Goal: Information Seeking & Learning: Learn about a topic

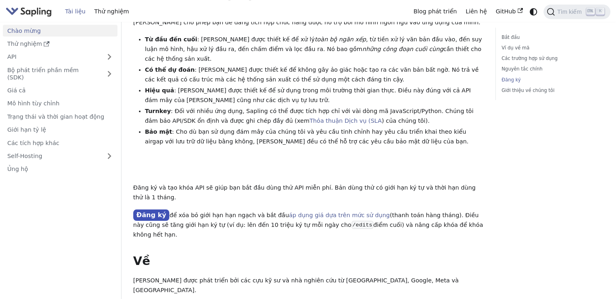
scroll to position [648, 0]
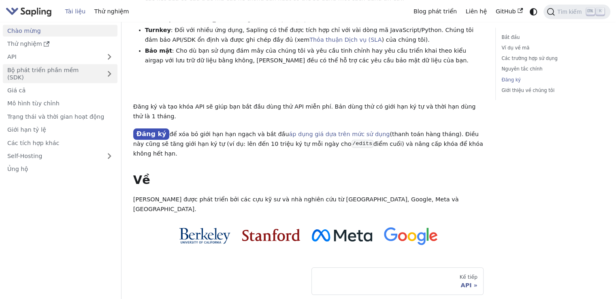
click at [70, 67] on font "Bộ phát triển phần mềm (SDK)" at bounding box center [42, 74] width 71 height 14
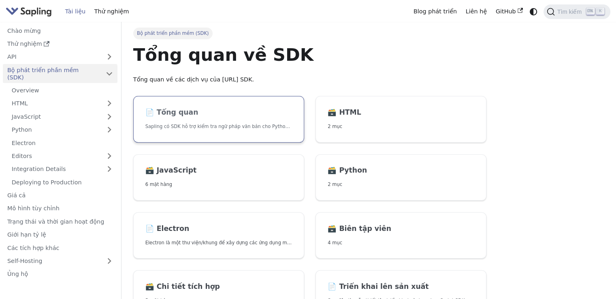
click at [258, 116] on h2 "📄️ Tổng quan" at bounding box center [218, 112] width 147 height 9
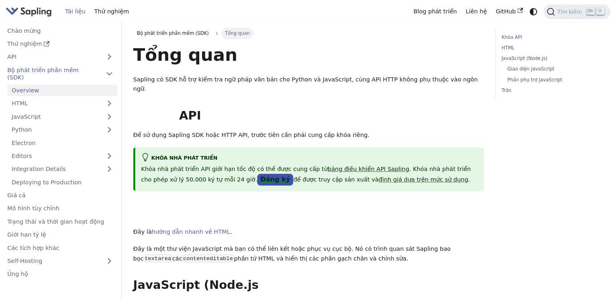
click at [260, 175] on font "Đăng ký" at bounding box center [275, 179] width 30 height 8
click at [44, 30] on link "Chào mừng" at bounding box center [60, 31] width 115 height 12
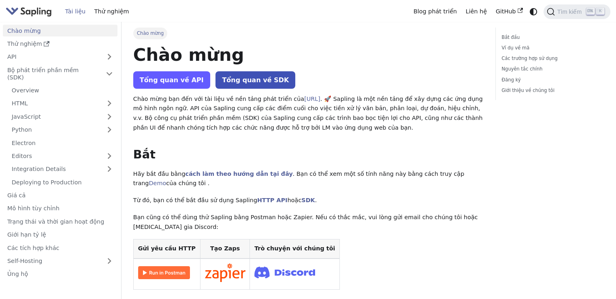
click at [170, 78] on font "Tổng quan về API" at bounding box center [172, 80] width 64 height 8
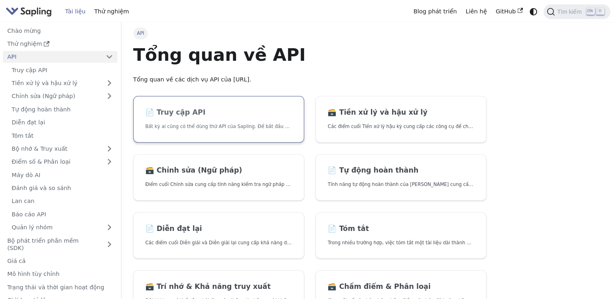
click at [184, 125] on font "Bất kỳ ai cũng có thể dùng thử API của Sapling. Để bắt đầu sử dụng API, chỉ cần:" at bounding box center [239, 126] width 189 height 6
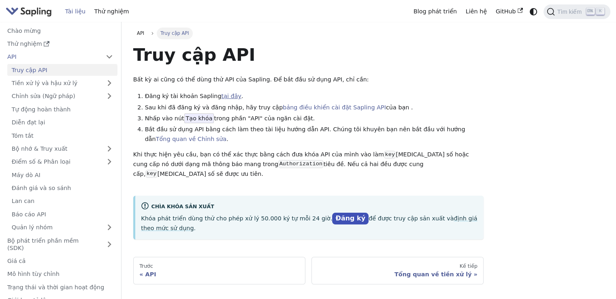
click at [225, 96] on font "tại đây" at bounding box center [231, 96] width 20 height 6
